Goal: Task Accomplishment & Management: Use online tool/utility

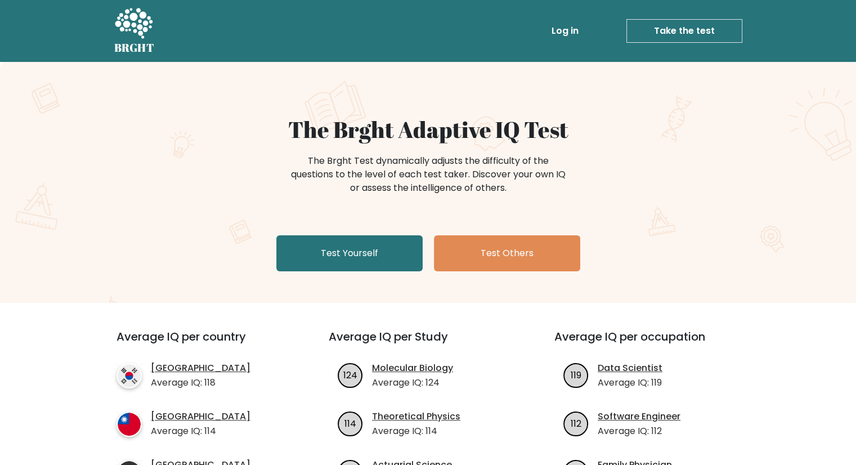
click at [575, 30] on link "Log in" at bounding box center [565, 31] width 36 height 23
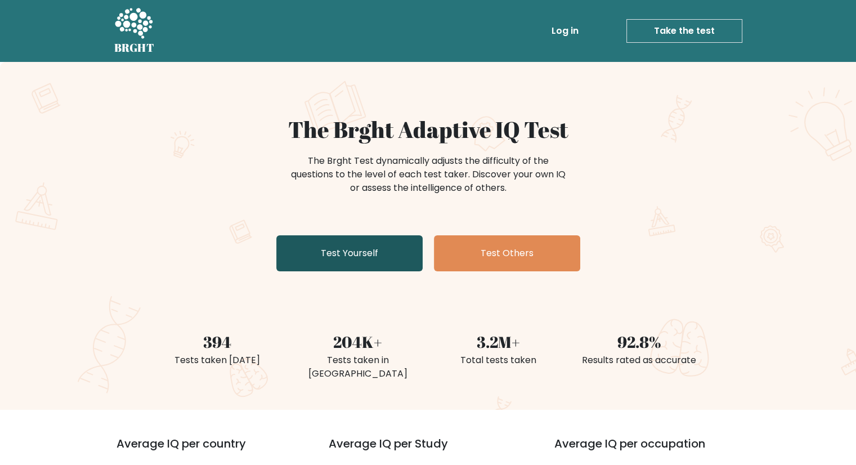
click at [350, 258] on link "Test Yourself" at bounding box center [349, 253] width 146 height 36
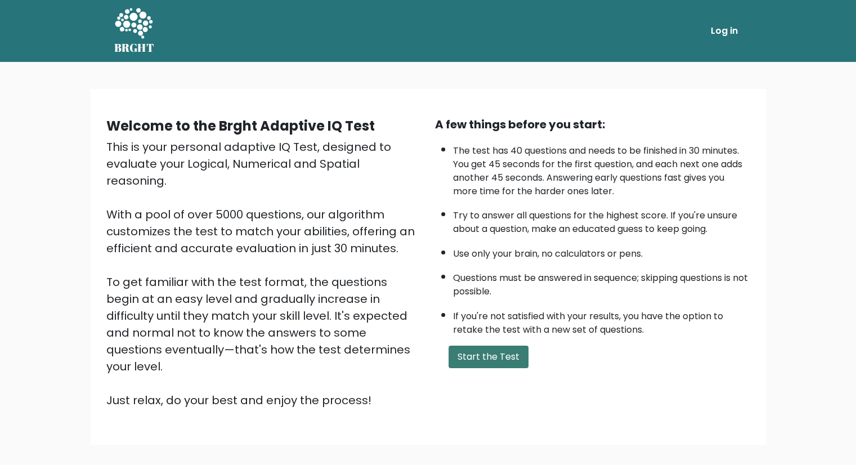
click at [501, 355] on button "Start the Test" at bounding box center [489, 357] width 80 height 23
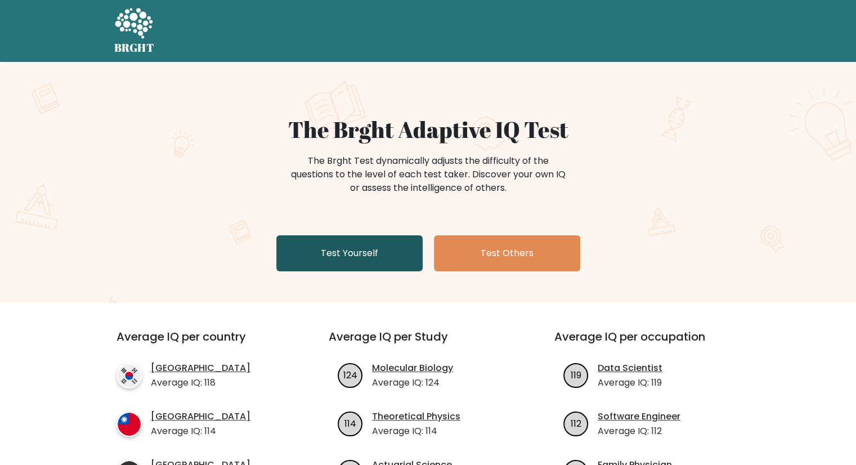
click at [354, 250] on link "Test Yourself" at bounding box center [349, 253] width 146 height 36
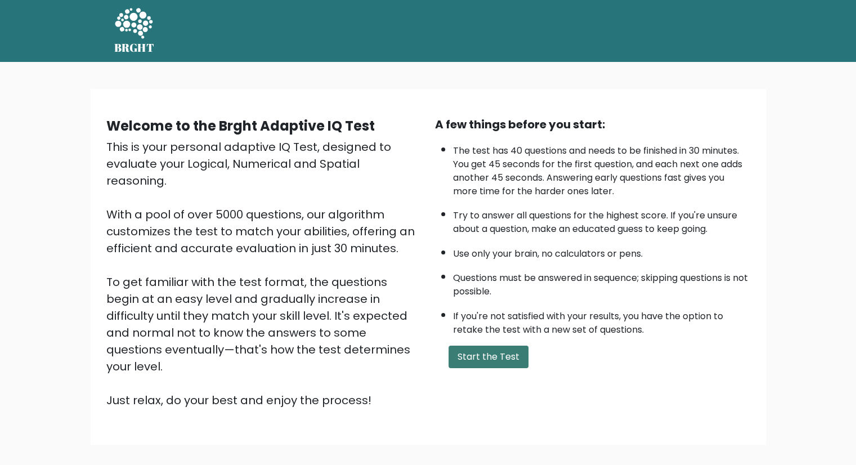
click at [503, 358] on button "Start the Test" at bounding box center [489, 357] width 80 height 23
